Goal: Transaction & Acquisition: Purchase product/service

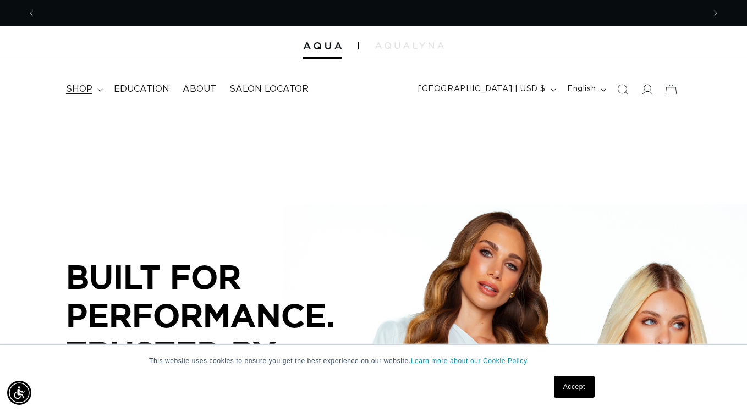
click at [84, 87] on span "shop" at bounding box center [79, 90] width 26 height 12
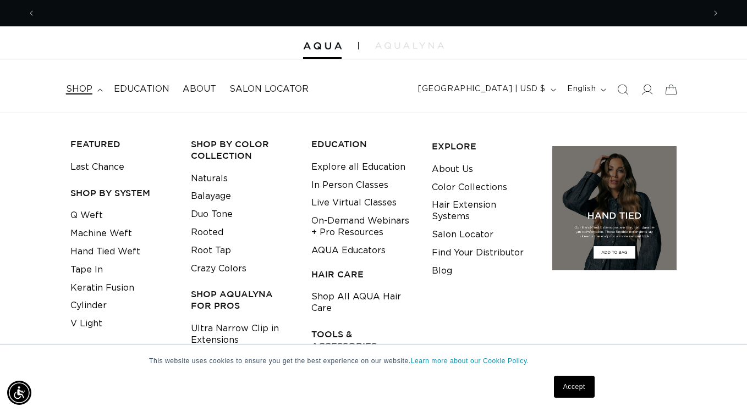
scroll to position [0, 668]
click at [92, 215] on link "Q Weft" at bounding box center [86, 216] width 32 height 18
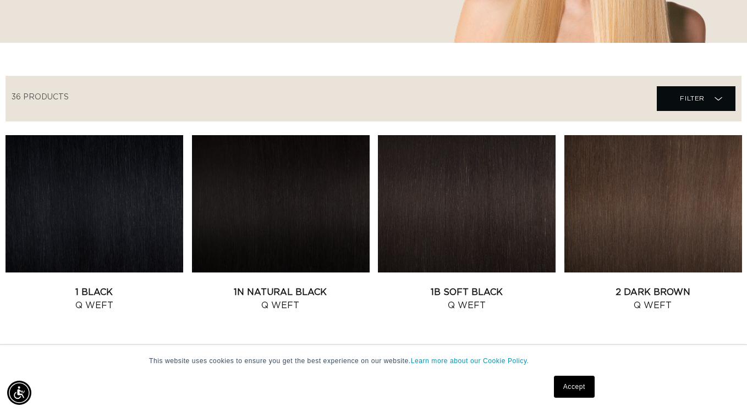
scroll to position [384, 0]
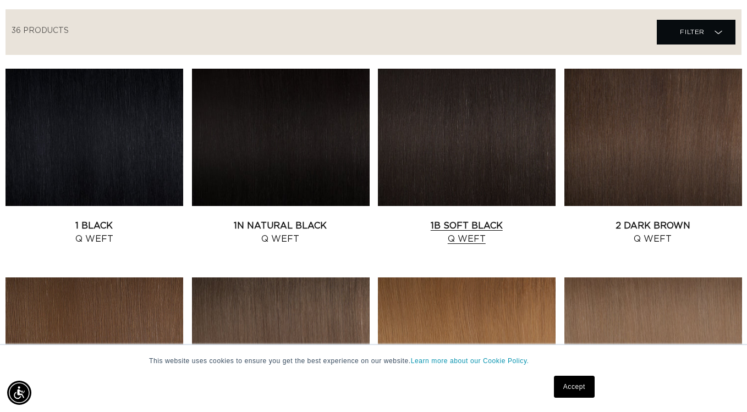
click at [432, 219] on link "1B Soft Black Q Weft" at bounding box center [467, 232] width 178 height 26
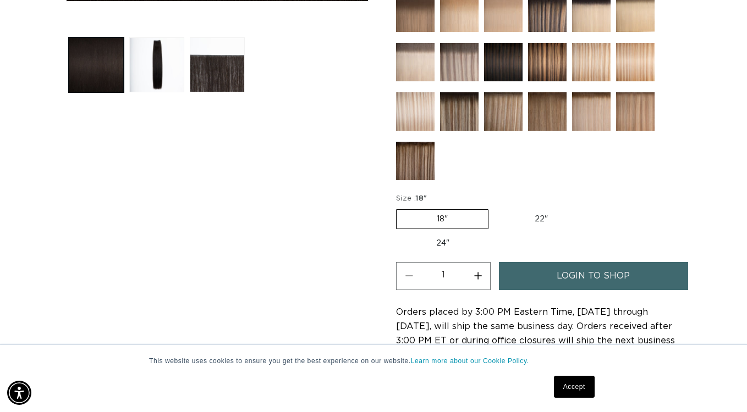
scroll to position [479, 0]
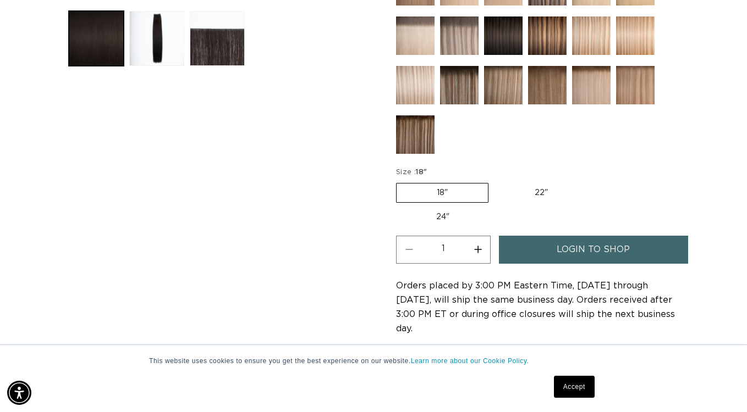
click at [460, 192] on label "18" Variant sold out or unavailable" at bounding box center [442, 193] width 92 height 20
click at [399, 181] on input "18" Variant sold out or unavailable" at bounding box center [399, 181] width 1 height 1
click at [454, 220] on label "24" Variant sold out or unavailable" at bounding box center [442, 217] width 93 height 19
click at [593, 181] on input "24" Variant sold out or unavailable" at bounding box center [593, 181] width 1 height 1
radio input "true"
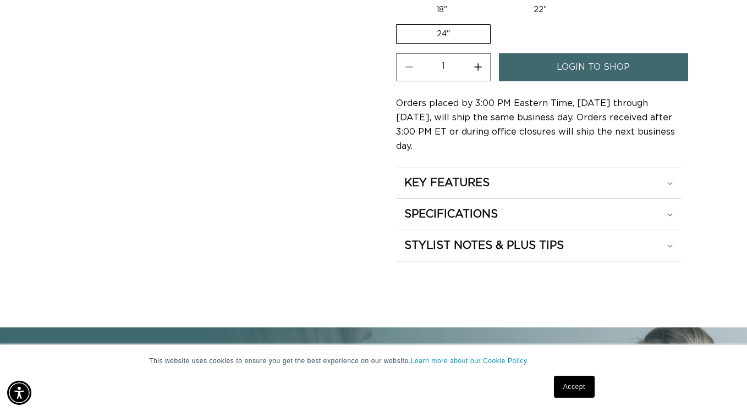
scroll to position [0, 0]
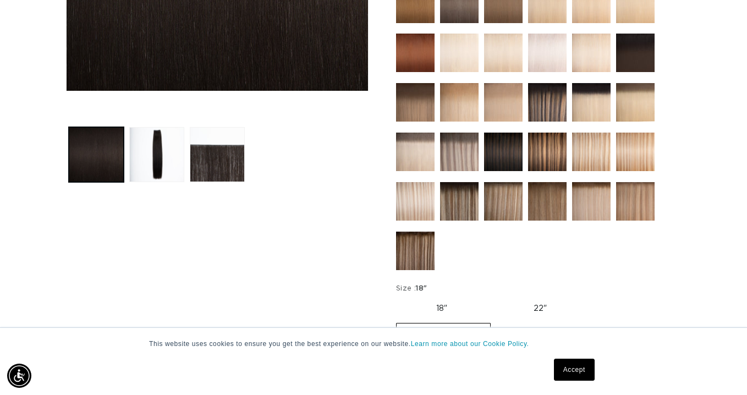
scroll to position [211, 0]
